Goal: Information Seeking & Learning: Learn about a topic

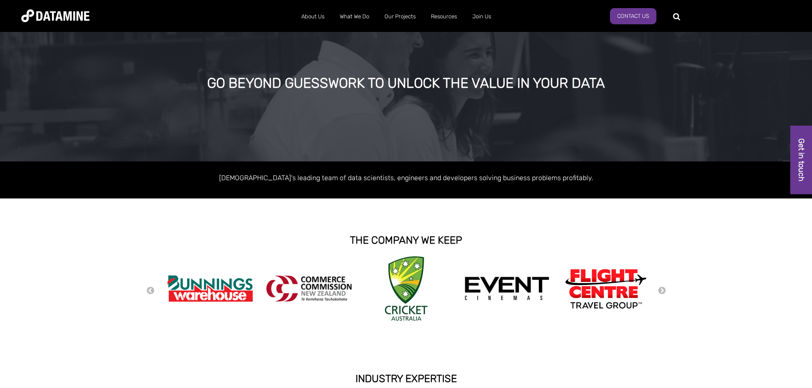
scroll to position [11, 0]
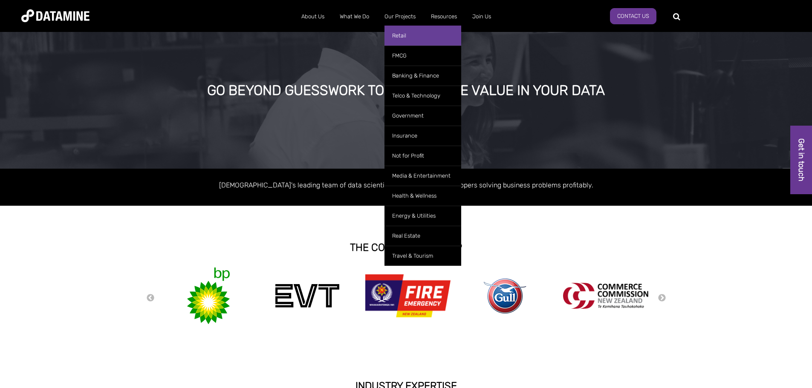
click at [410, 37] on link "Retail" at bounding box center [422, 36] width 77 height 20
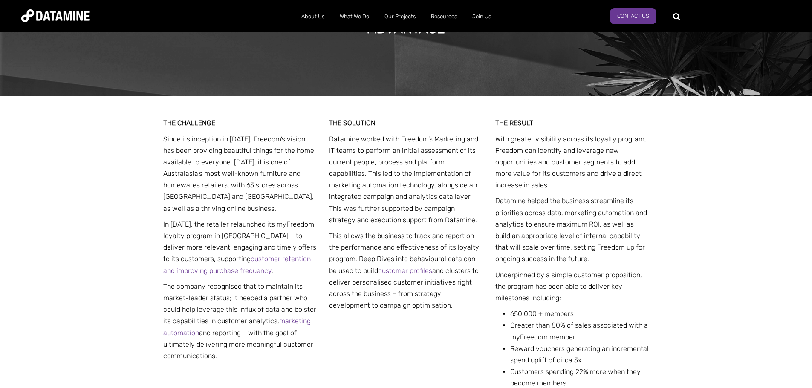
scroll to position [213, 0]
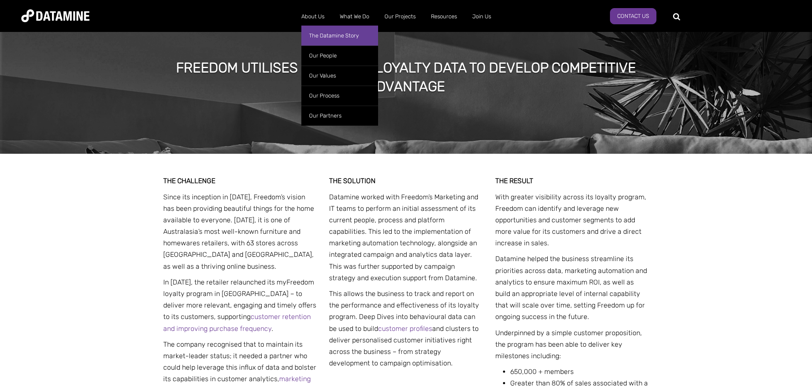
click at [320, 35] on link "The Datamine Story" at bounding box center [339, 36] width 77 height 20
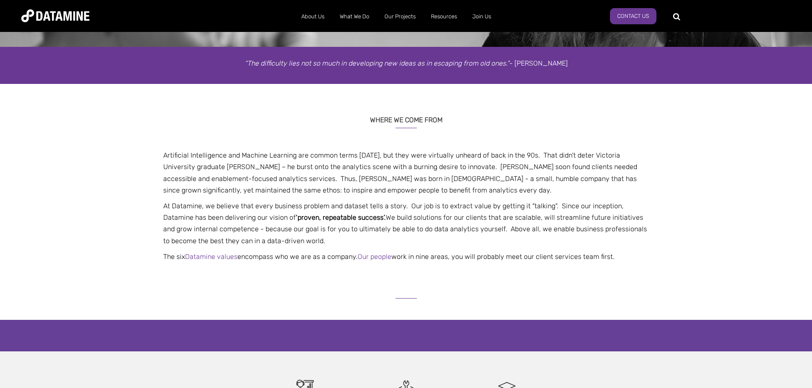
scroll to position [75, 0]
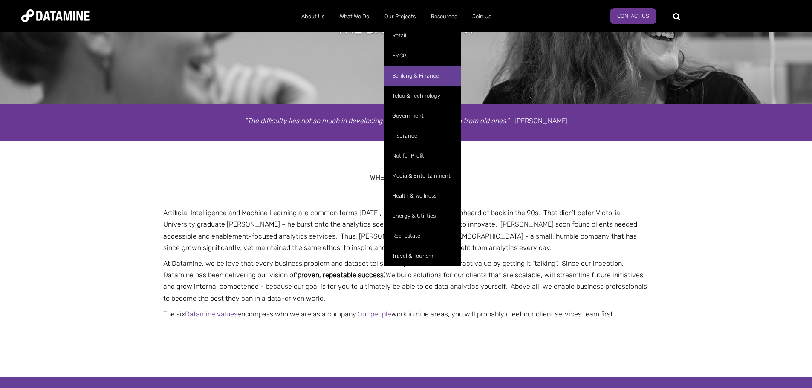
click at [403, 74] on link "Banking & Finance" at bounding box center [422, 76] width 77 height 20
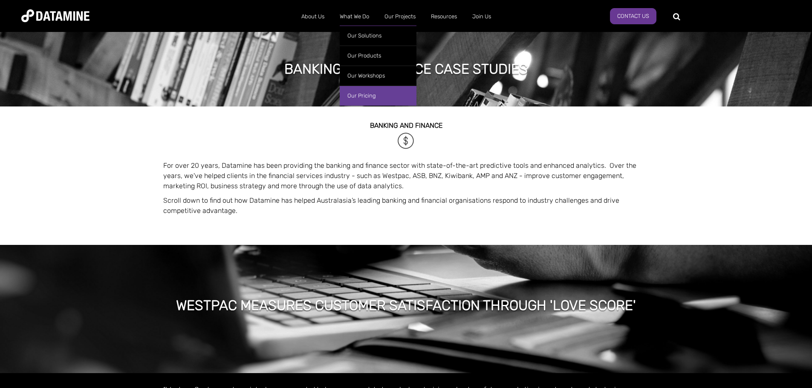
click at [358, 93] on link "Our Pricing" at bounding box center [378, 96] width 77 height 20
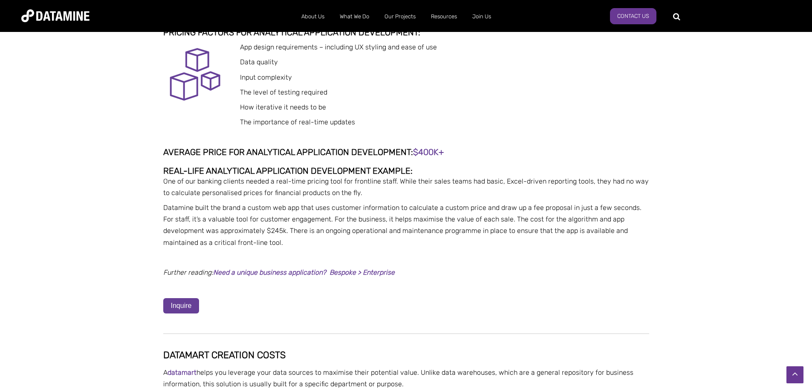
scroll to position [1587, 0]
